Goal: Book appointment/travel/reservation

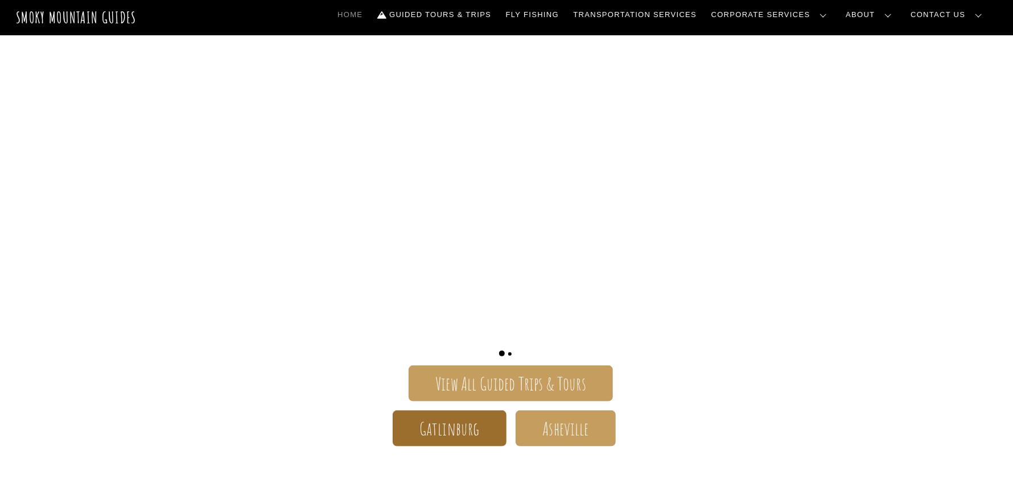
click at [469, 435] on span "Gatlinburg" at bounding box center [449, 429] width 60 height 12
click at [432, 435] on span "Gatlinburg" at bounding box center [449, 429] width 60 height 12
click at [496, 16] on link "Guided Tours & Trips" at bounding box center [434, 15] width 123 height 24
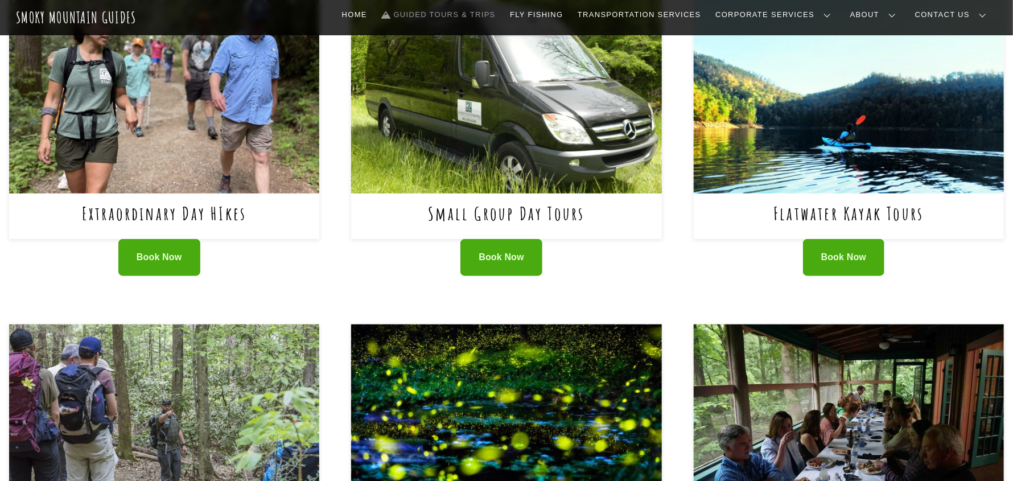
scroll to position [512, 0]
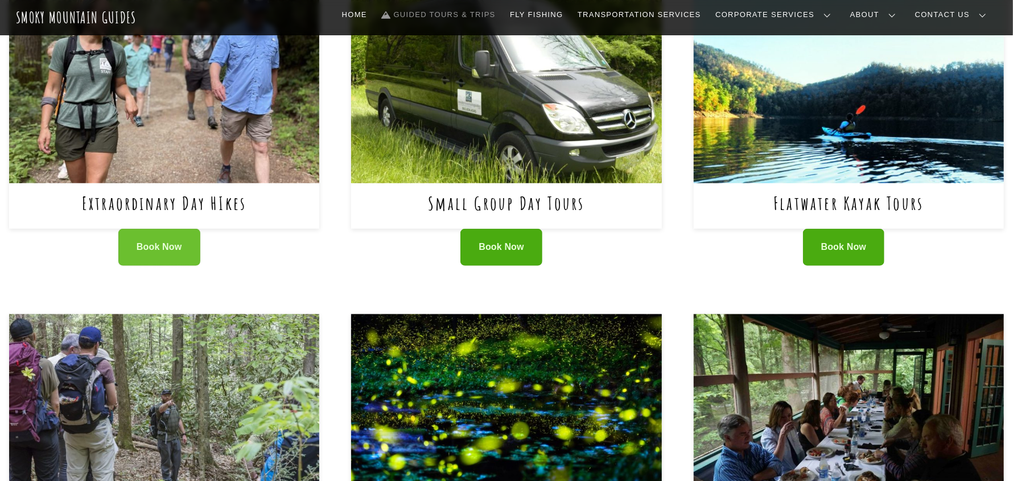
click at [167, 250] on span "Book Now" at bounding box center [160, 247] width 46 height 12
click at [160, 246] on span "Book Now" at bounding box center [160, 247] width 46 height 12
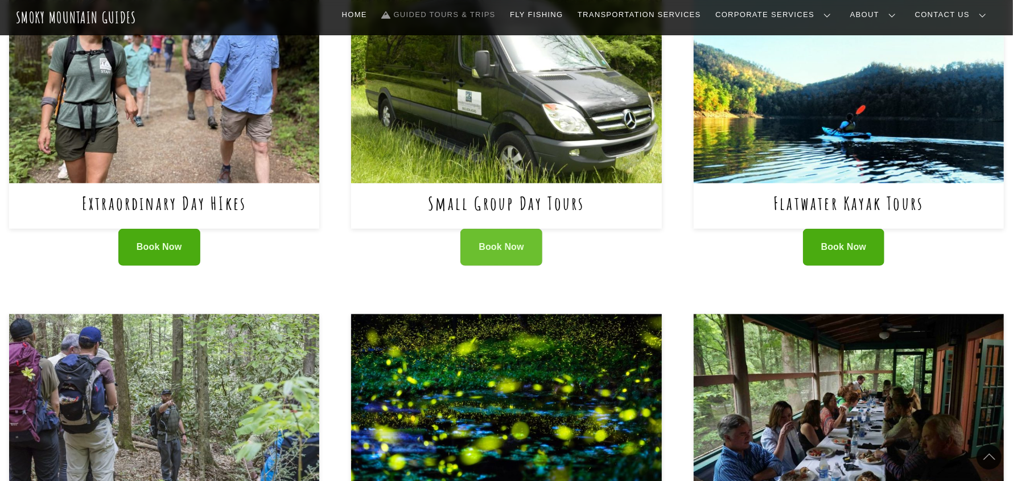
click at [481, 246] on span "Book Now" at bounding box center [502, 247] width 46 height 12
click at [482, 256] on link "Book Now" at bounding box center [501, 247] width 82 height 37
click at [163, 235] on link "Book Now" at bounding box center [159, 247] width 82 height 37
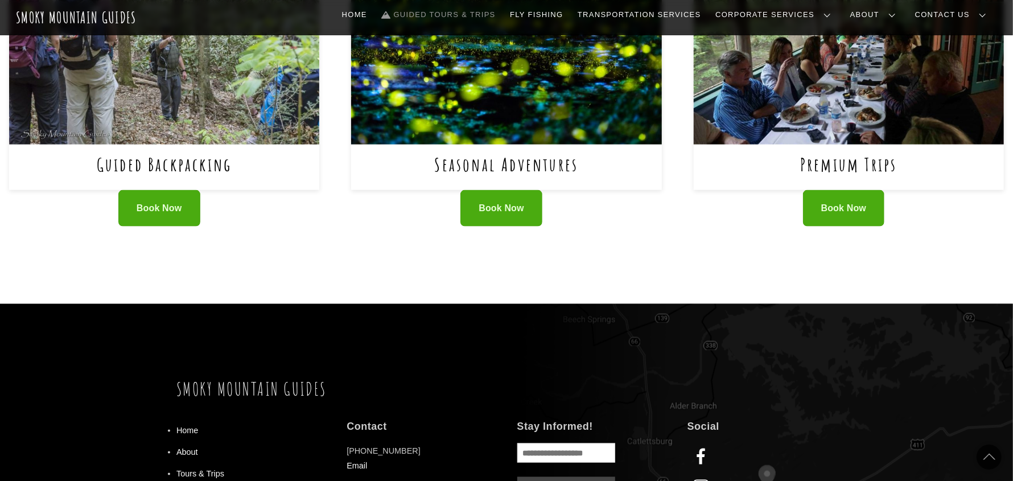
scroll to position [910, 0]
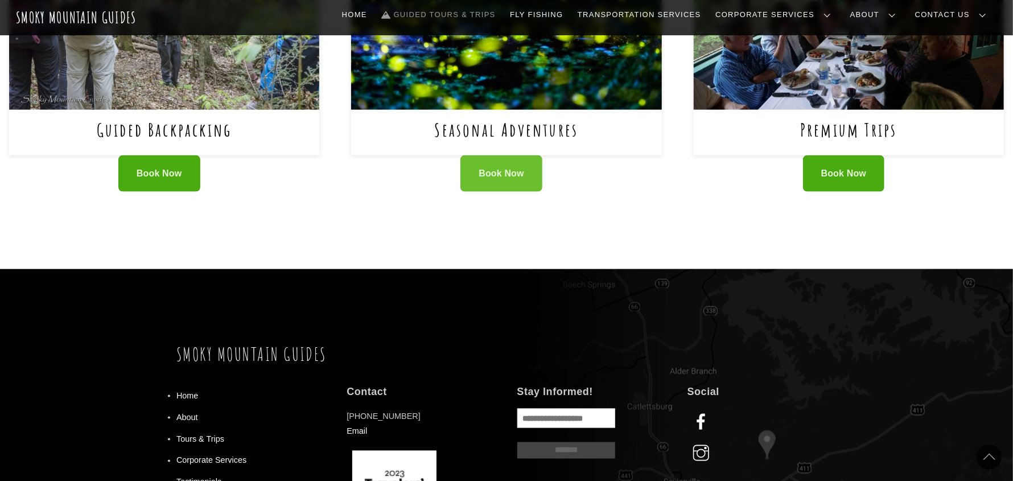
click at [474, 180] on link "Book Now" at bounding box center [501, 173] width 82 height 37
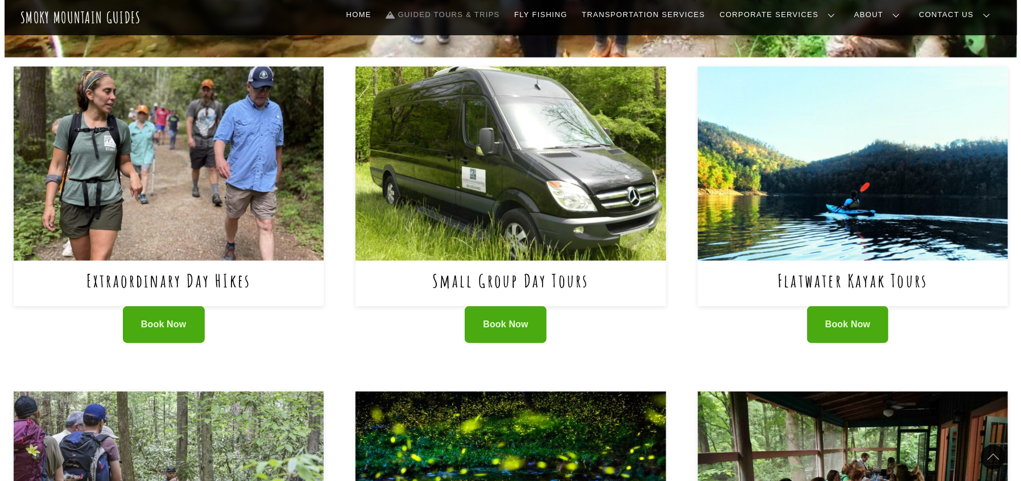
scroll to position [398, 0]
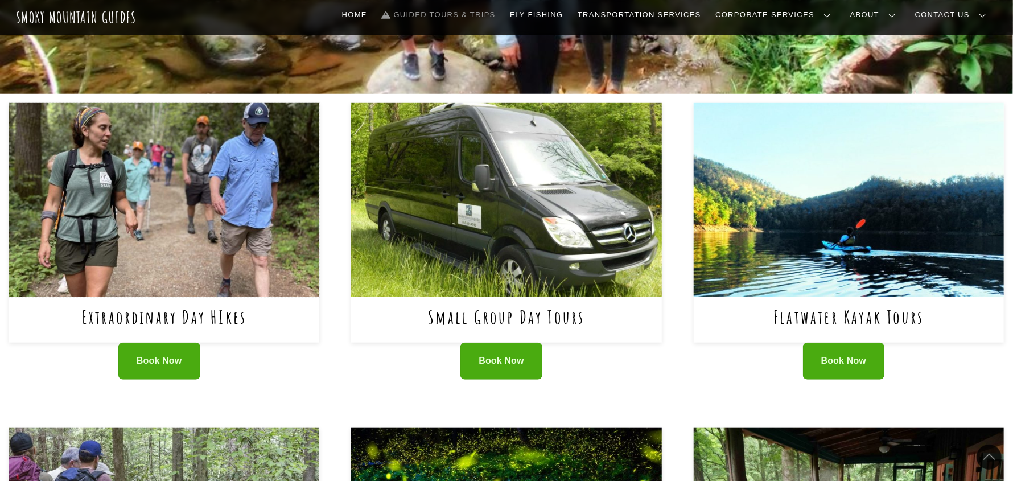
click at [158, 283] on img at bounding box center [164, 200] width 310 height 194
click at [225, 211] on img at bounding box center [164, 200] width 310 height 194
